Goal: Transaction & Acquisition: Purchase product/service

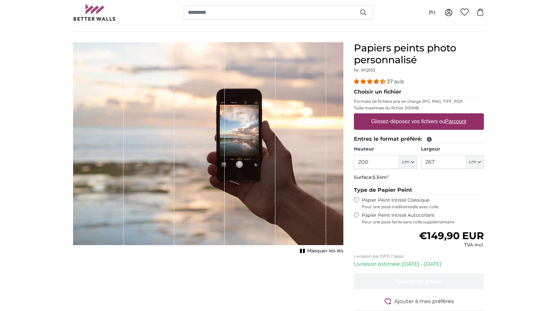
scroll to position [44, 0]
type input "262"
click at [441, 160] on input "267" at bounding box center [443, 162] width 45 height 14
type input "244"
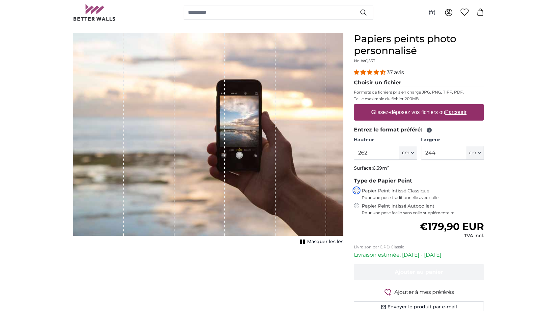
scroll to position [44, 0]
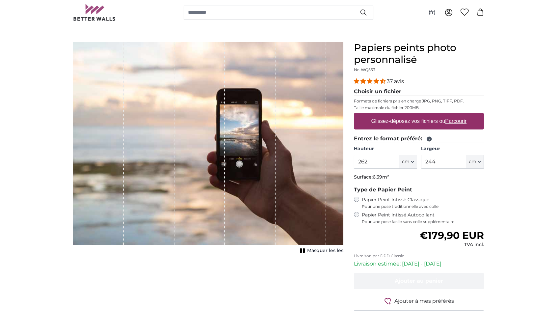
click at [458, 120] on u "Parcourir" at bounding box center [456, 121] width 21 height 6
click at [458, 115] on input "Glissez-déposez vos fichiers ou Parcourir" at bounding box center [419, 114] width 130 height 2
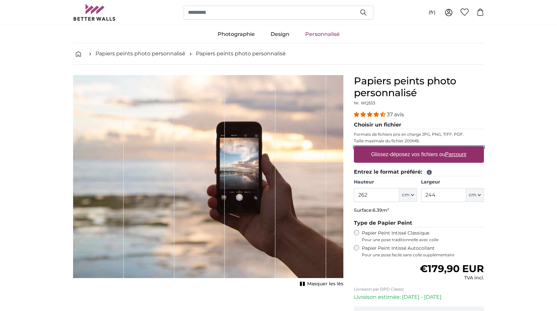
scroll to position [0, 0]
